Goal: Navigation & Orientation: Find specific page/section

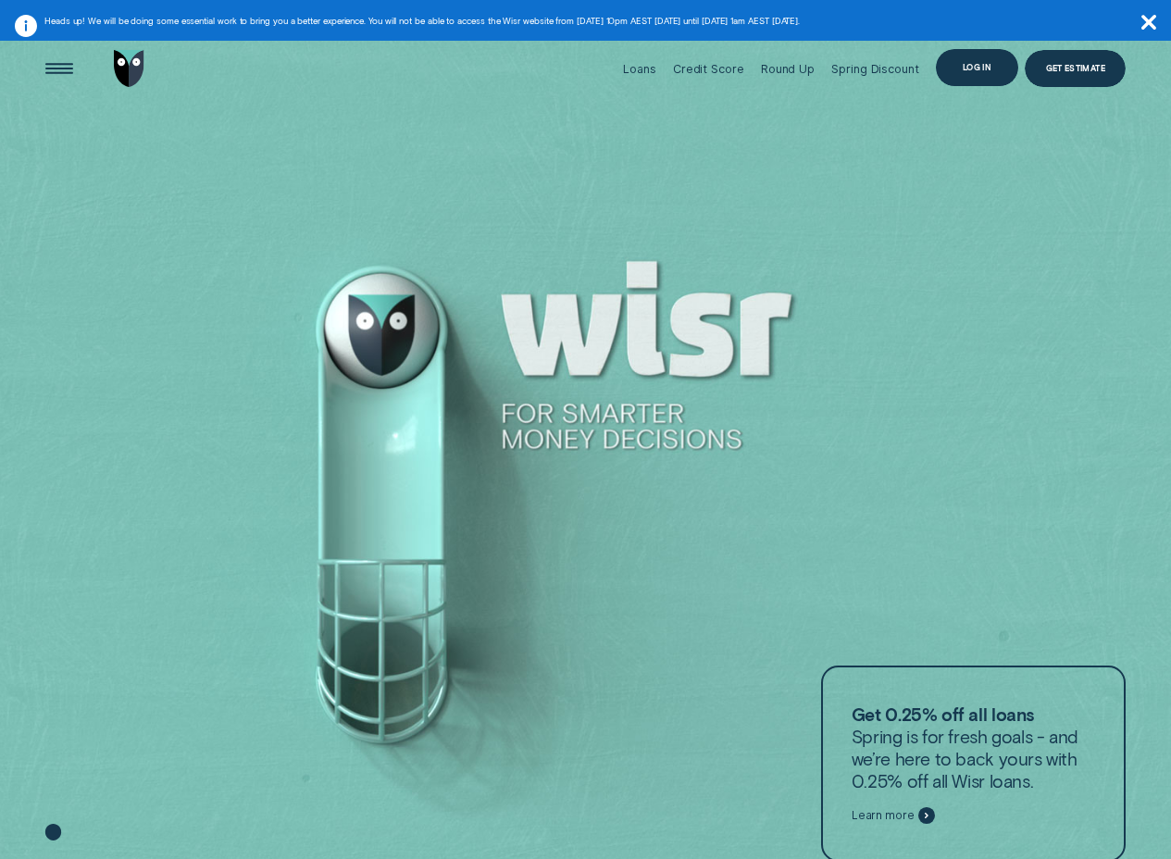
click at [986, 72] on div "Log in" at bounding box center [977, 67] width 82 height 37
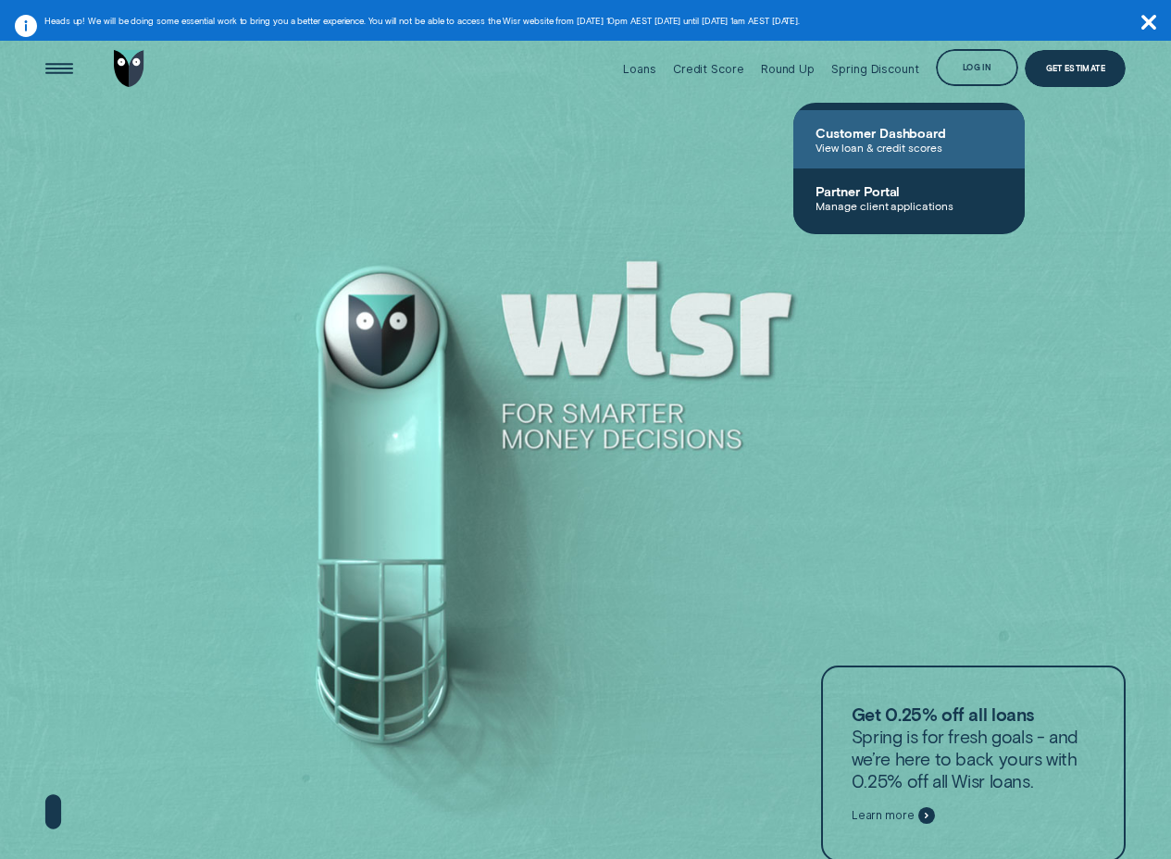
click at [877, 147] on span "View loan & credit scores" at bounding box center [908, 147] width 187 height 13
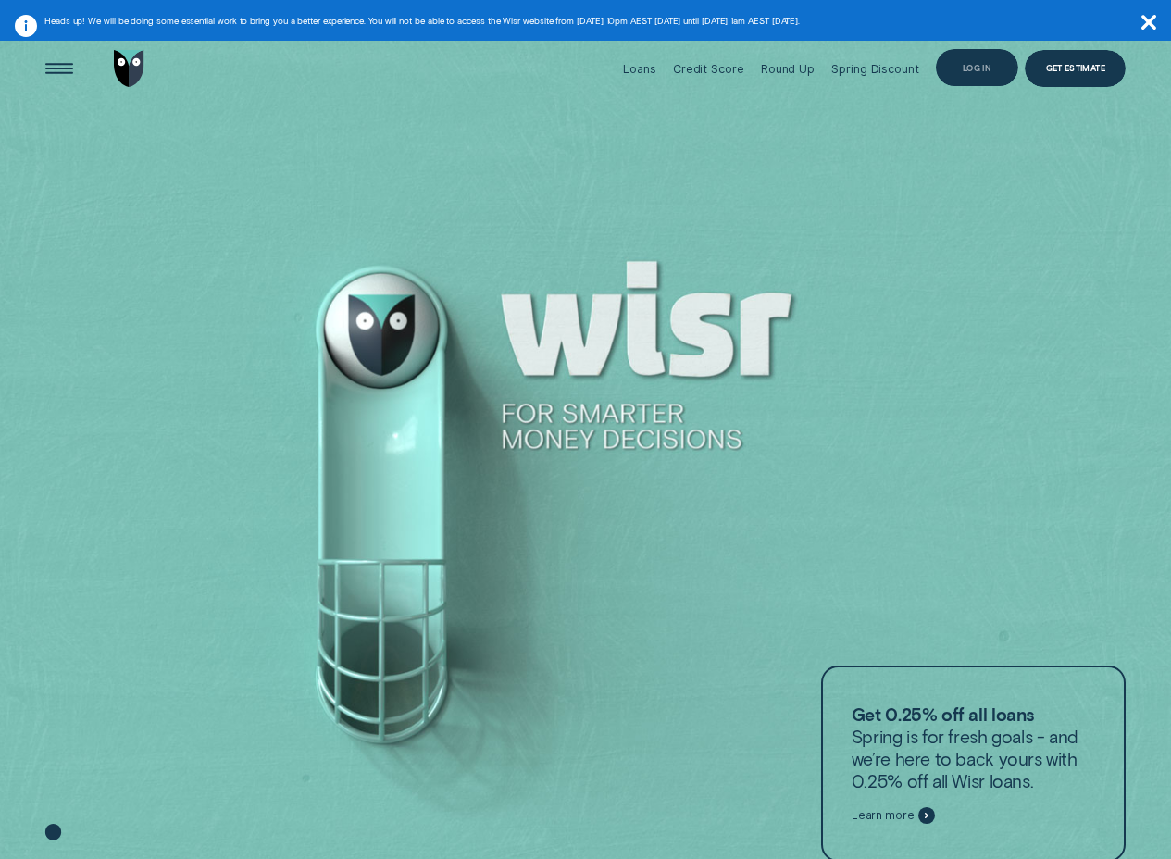
click at [971, 70] on div "Log in" at bounding box center [976, 68] width 29 height 7
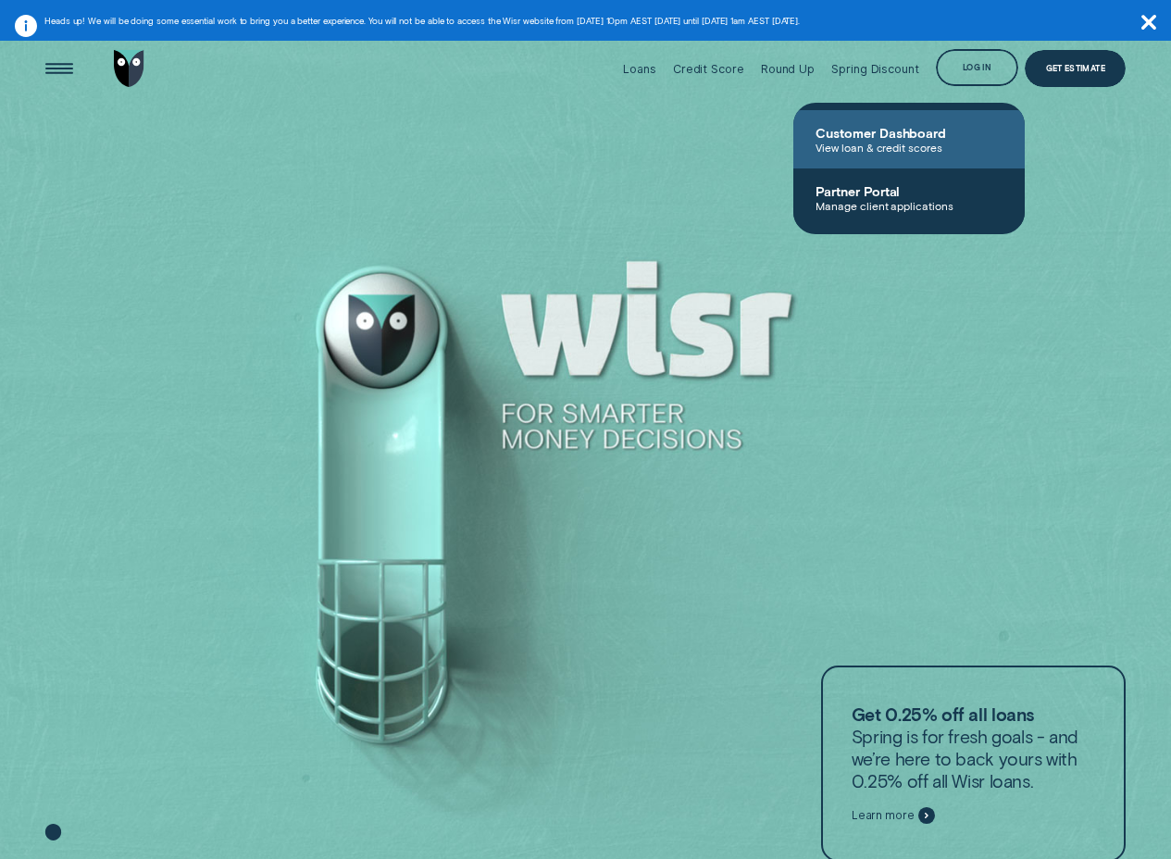
click at [865, 144] on span "View loan & credit scores" at bounding box center [908, 147] width 187 height 13
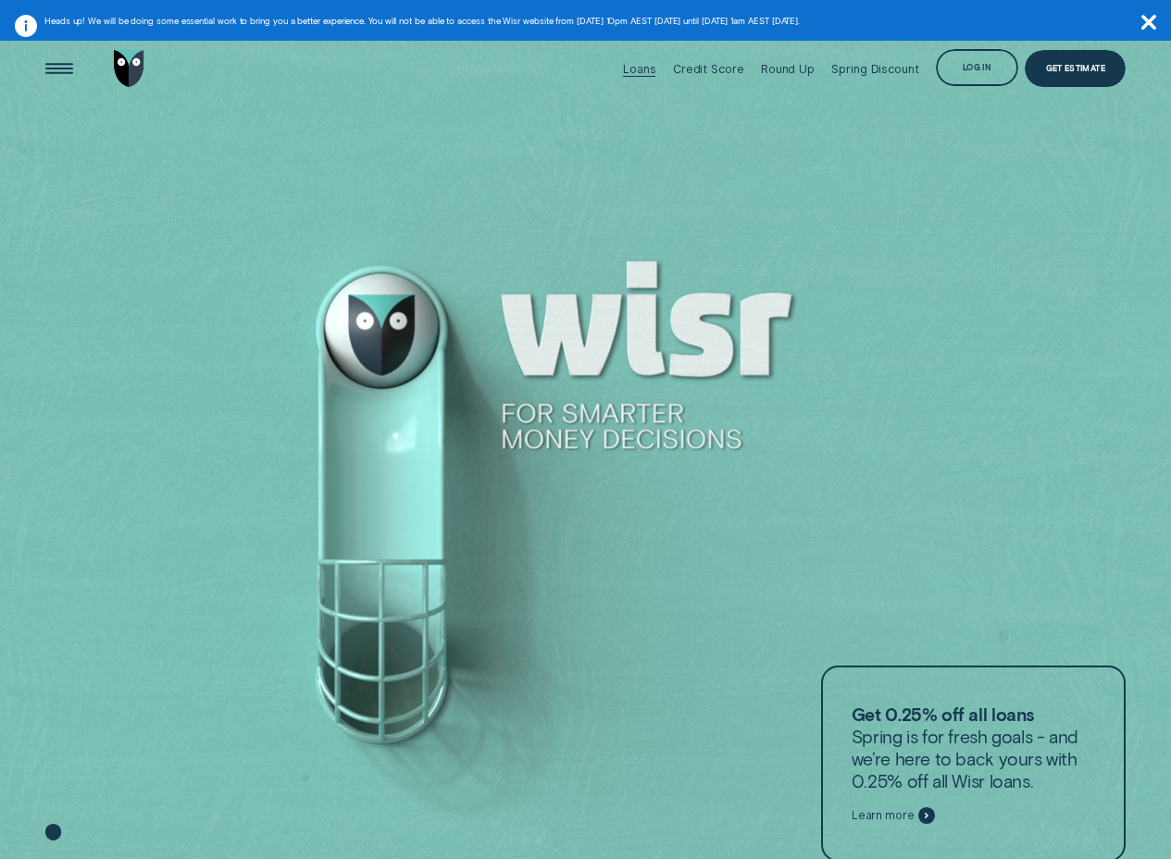
click at [651, 76] on div at bounding box center [639, 76] width 32 height 1
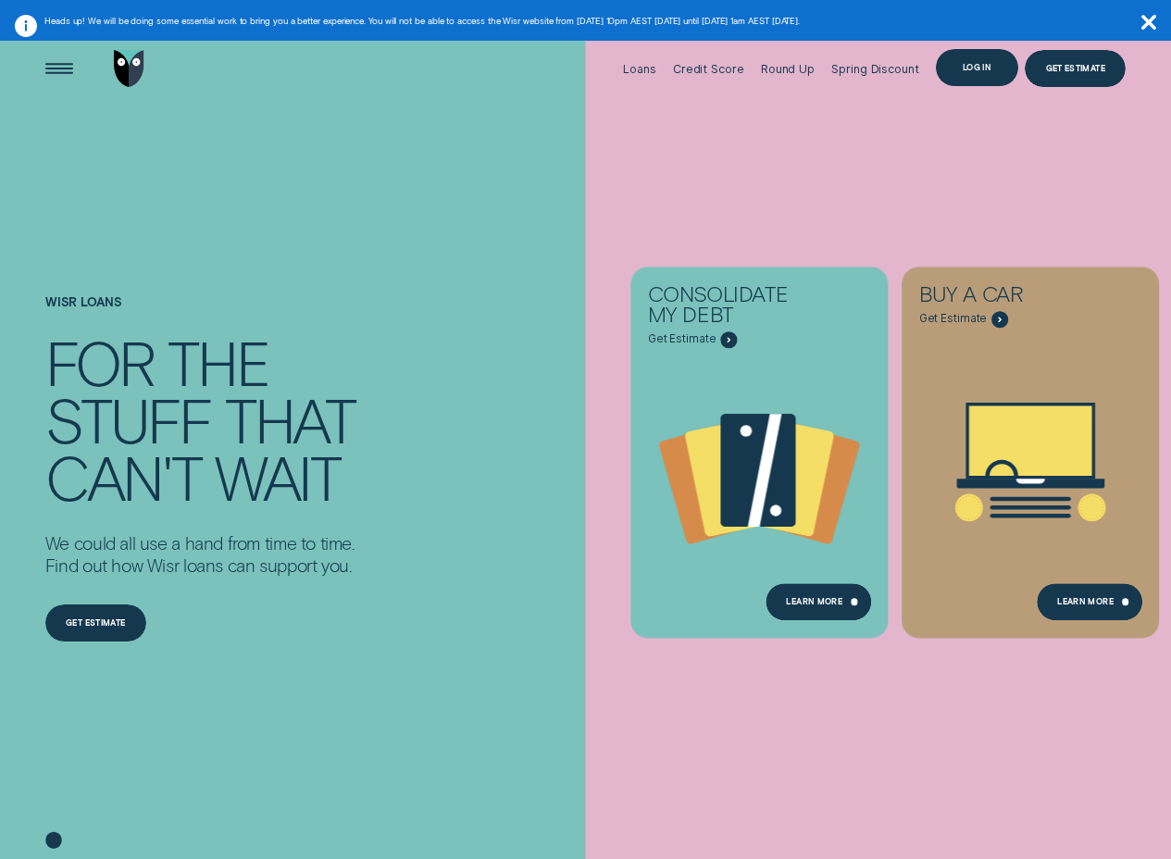
click at [966, 81] on div "Log in" at bounding box center [977, 67] width 82 height 37
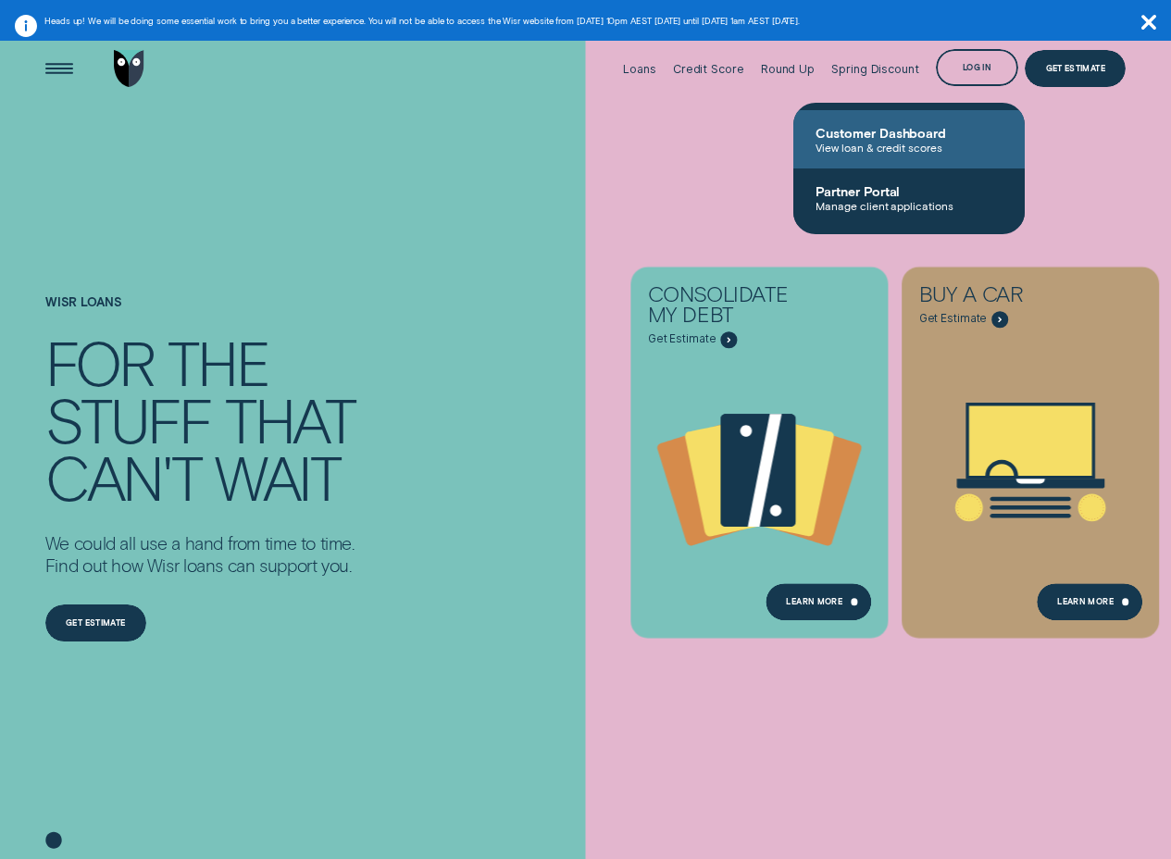
click at [925, 130] on span "Customer Dashboard" at bounding box center [908, 133] width 187 height 16
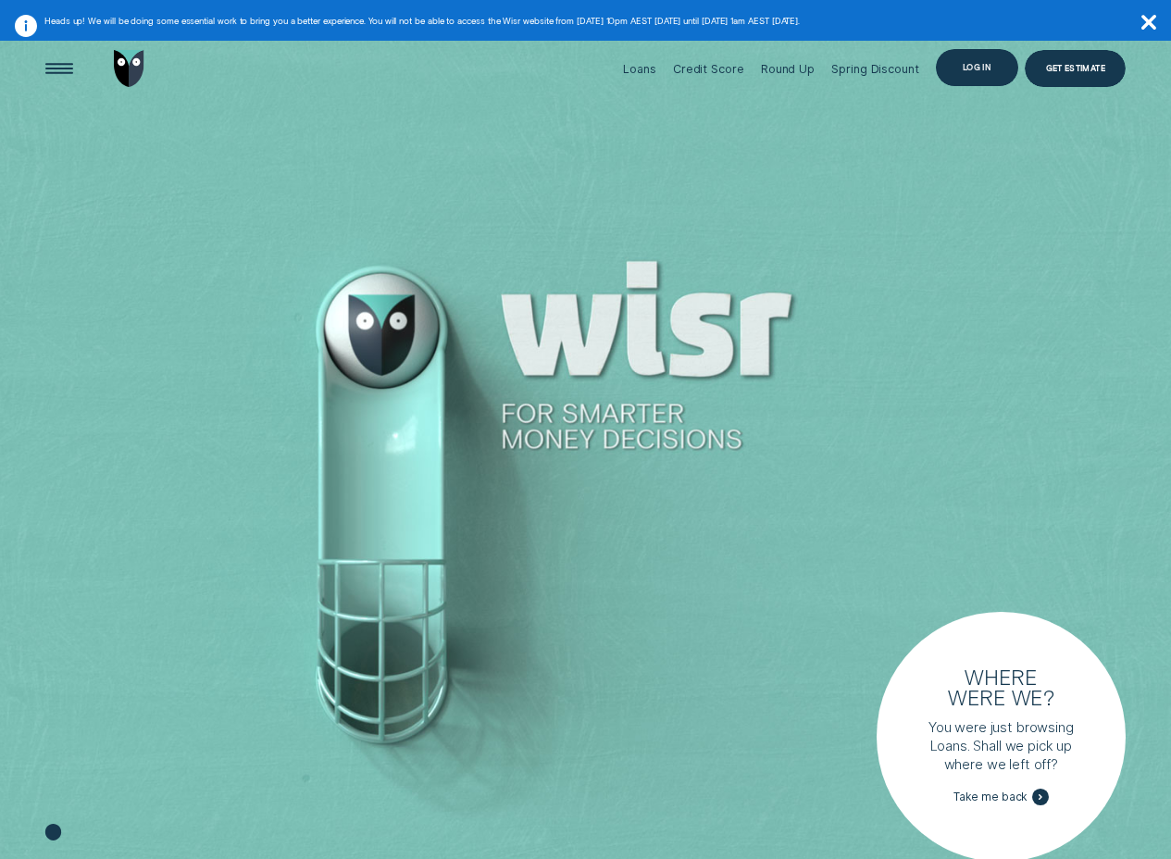
click at [963, 68] on div "Log in" at bounding box center [976, 67] width 29 height 7
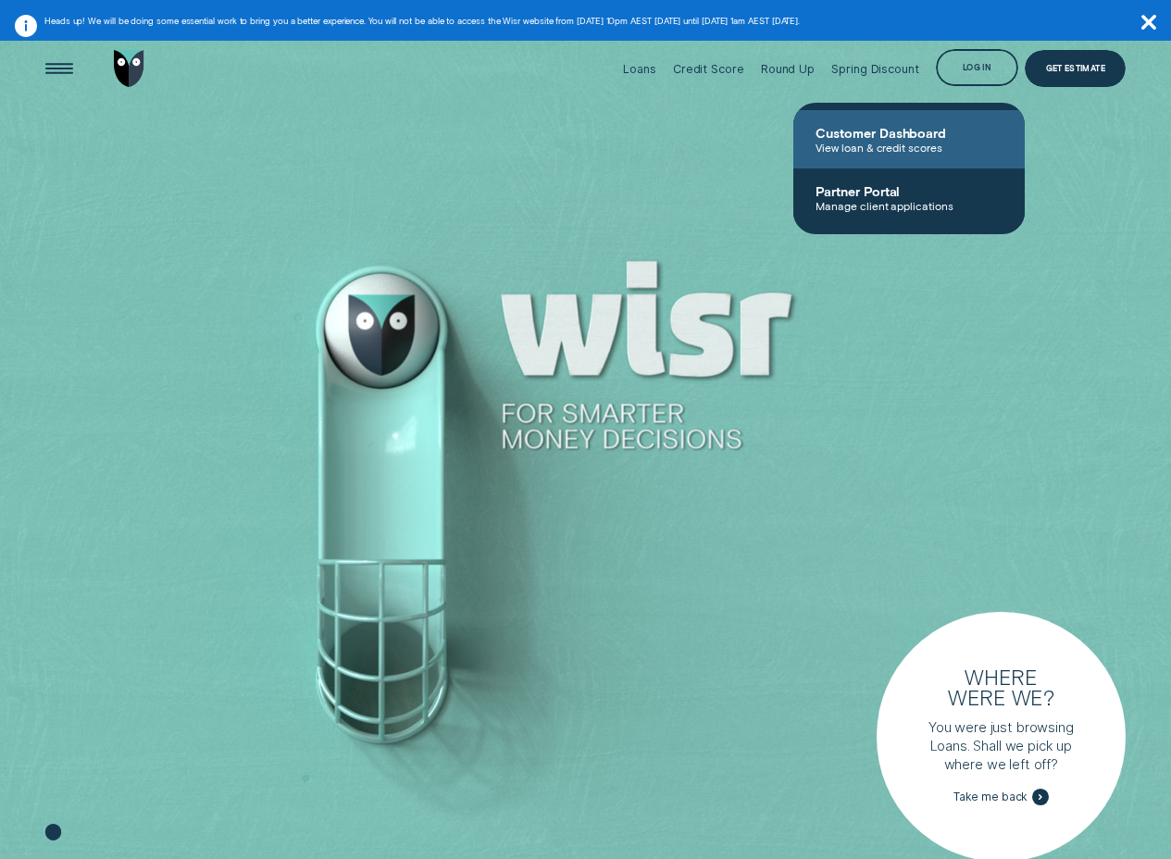
click at [916, 127] on span "Customer Dashboard" at bounding box center [908, 133] width 187 height 16
